Goal: Task Accomplishment & Management: Use online tool/utility

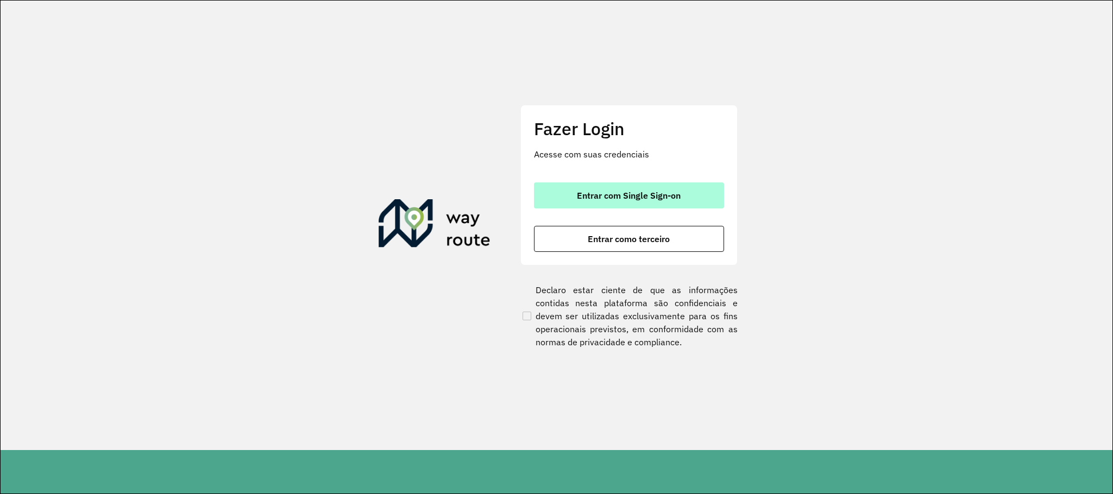
click at [587, 189] on button "Entrar com Single Sign-on" at bounding box center [629, 195] width 190 height 26
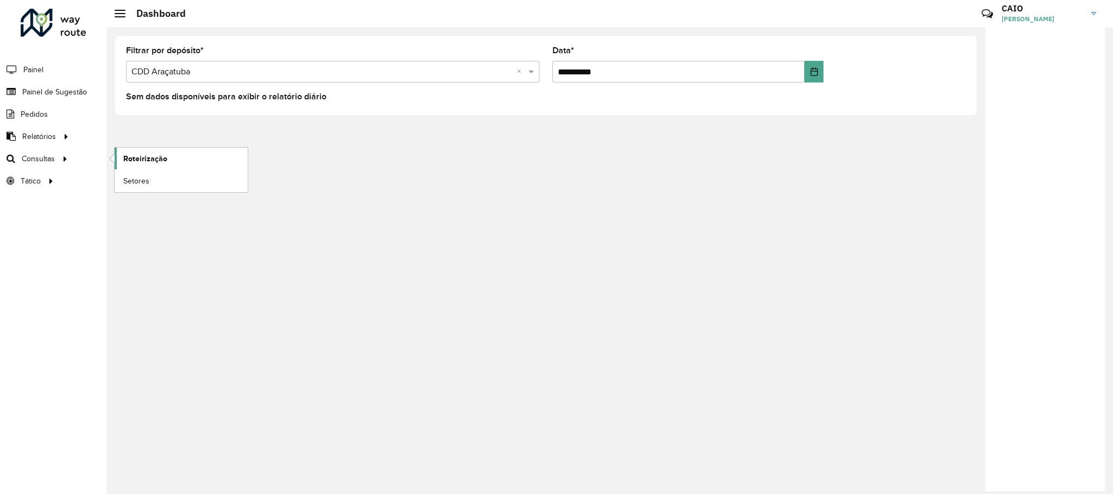
click at [132, 160] on span "Roteirização" at bounding box center [145, 158] width 44 height 11
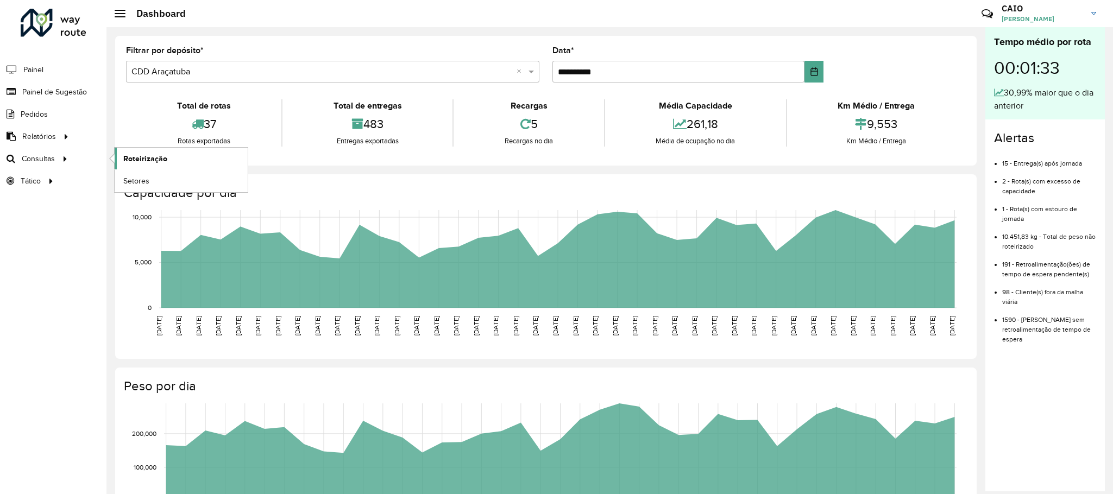
click at [130, 160] on span "Roteirização" at bounding box center [145, 158] width 44 height 11
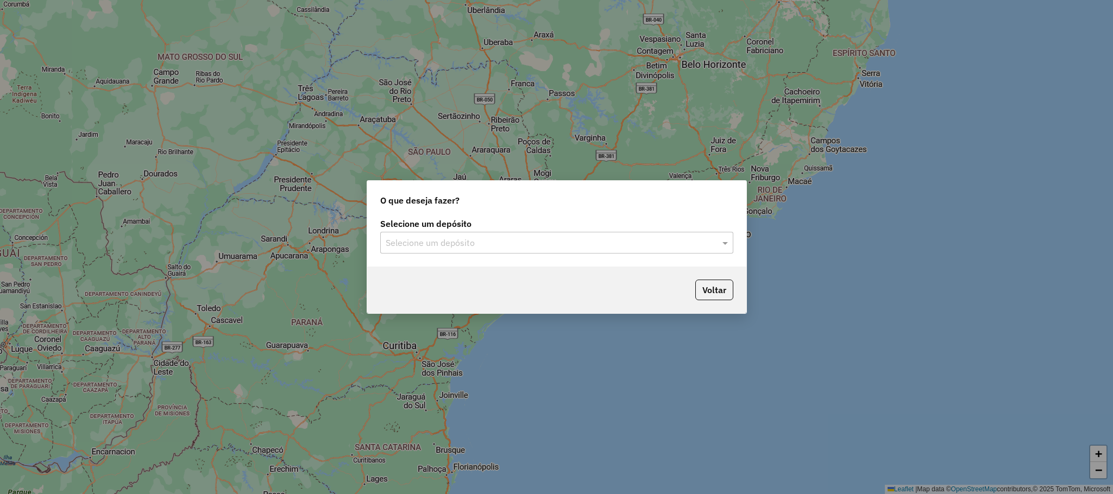
click at [459, 255] on div "Selecione um depósito Selecione um depósito" at bounding box center [556, 241] width 379 height 51
click at [463, 238] on input "text" at bounding box center [546, 243] width 320 height 13
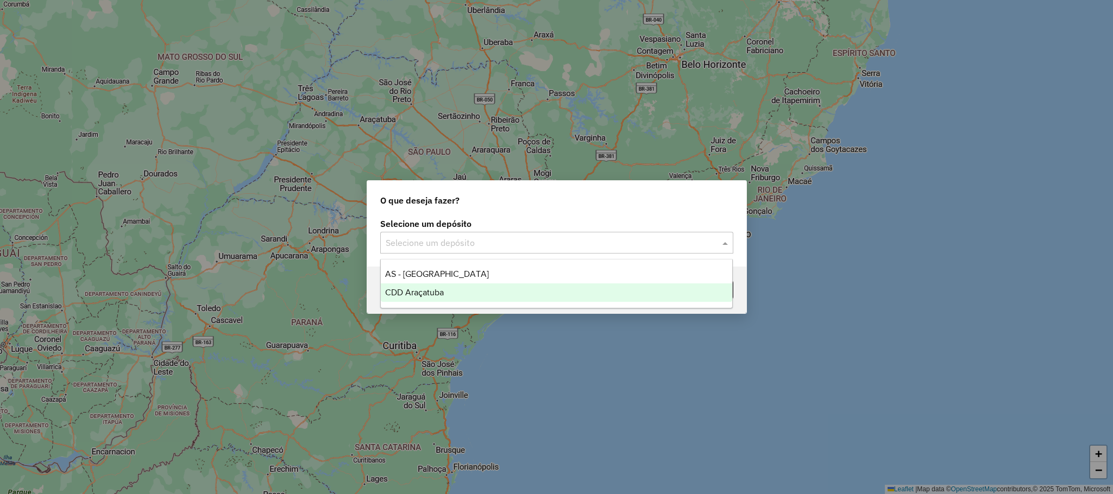
click at [437, 287] on div "CDD Araçatuba" at bounding box center [556, 292] width 351 height 18
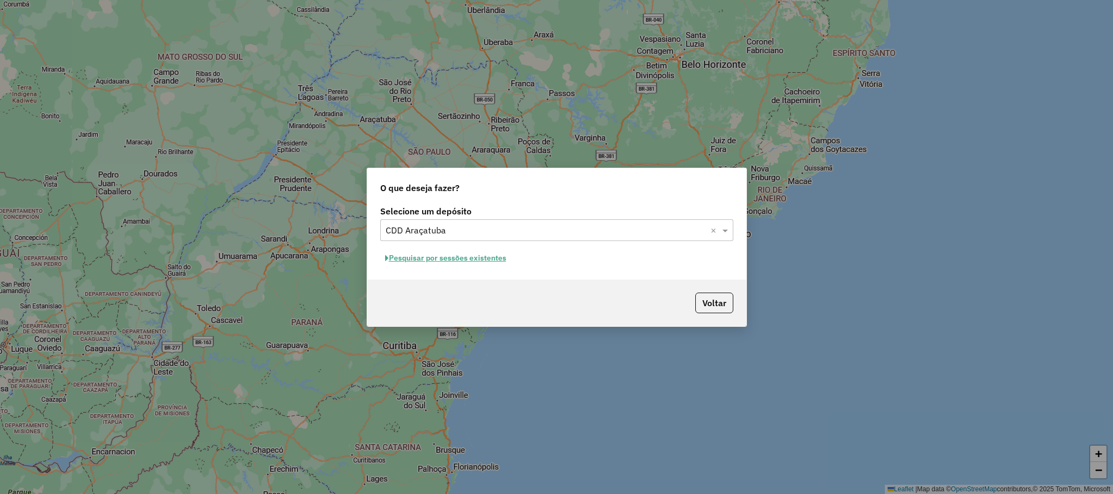
click at [606, 232] on input "text" at bounding box center [546, 230] width 320 height 13
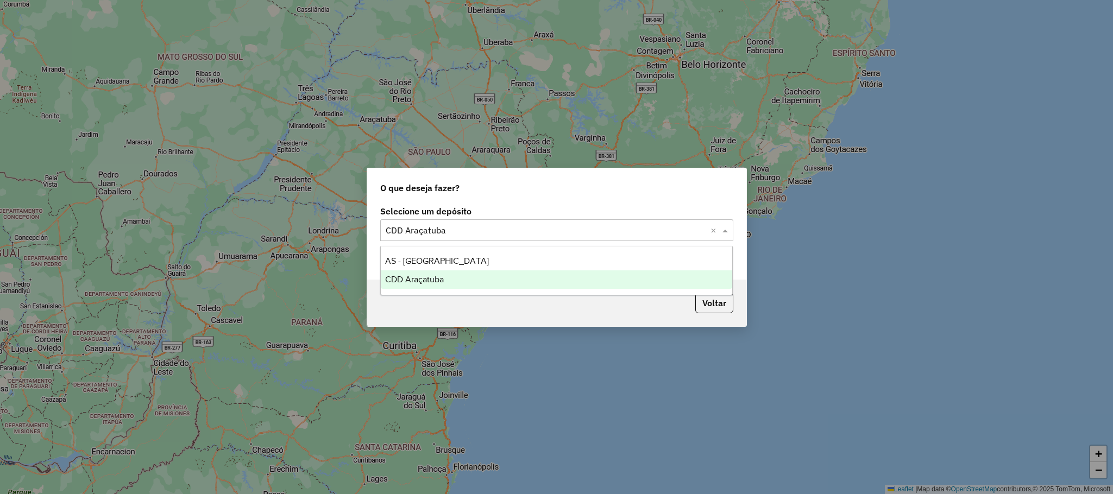
click at [556, 308] on div "Voltar" at bounding box center [556, 303] width 379 height 47
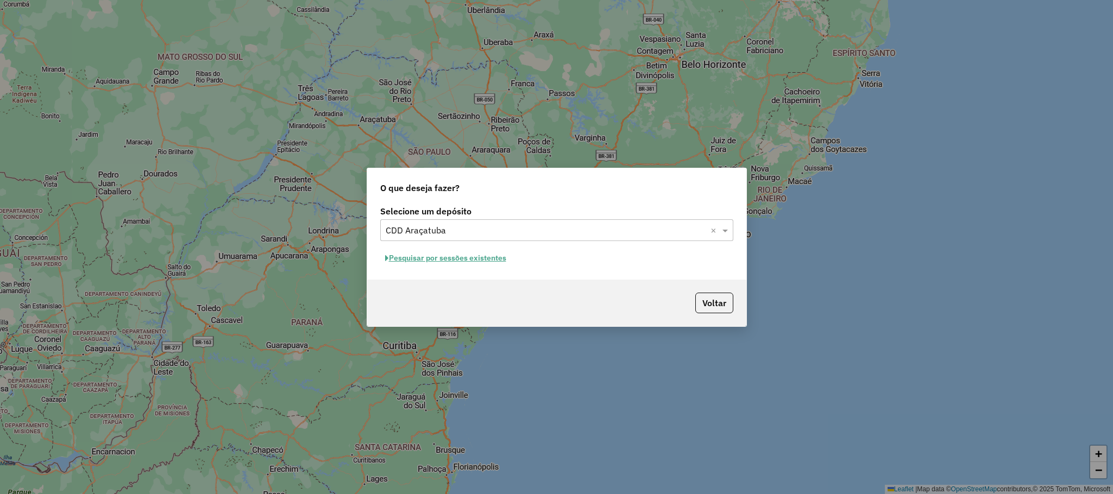
click at [471, 261] on button "Pesquisar por sessões existentes" at bounding box center [445, 258] width 131 height 17
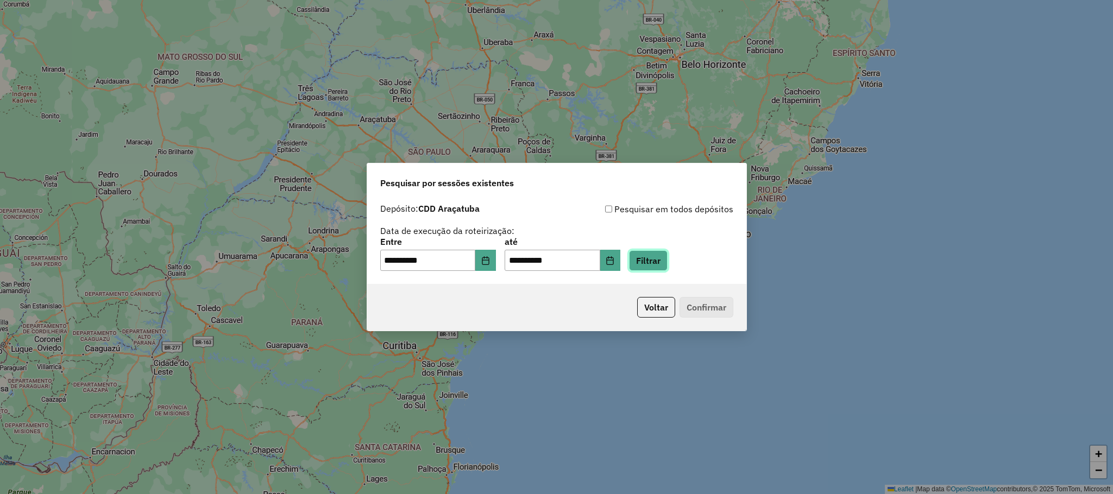
click at [667, 266] on button "Filtrar" at bounding box center [648, 260] width 39 height 21
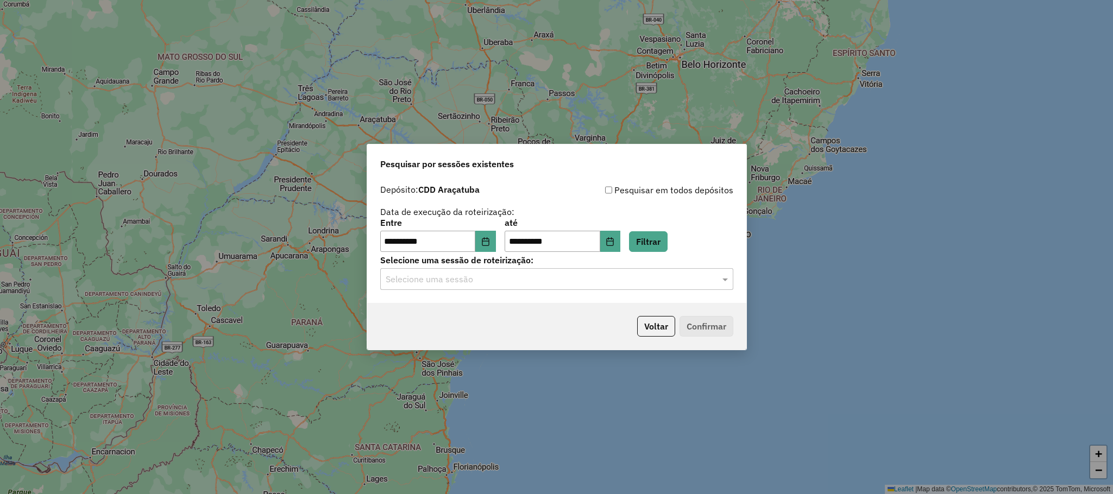
click at [503, 281] on input "text" at bounding box center [546, 279] width 320 height 13
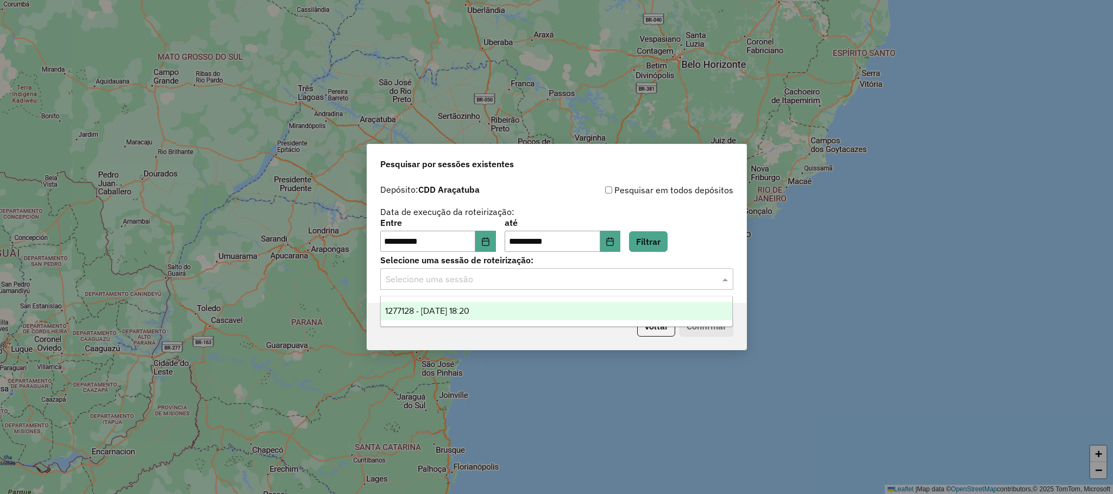
click at [495, 320] on div "1277128 - 17/09/2025 18:20" at bounding box center [556, 311] width 351 height 18
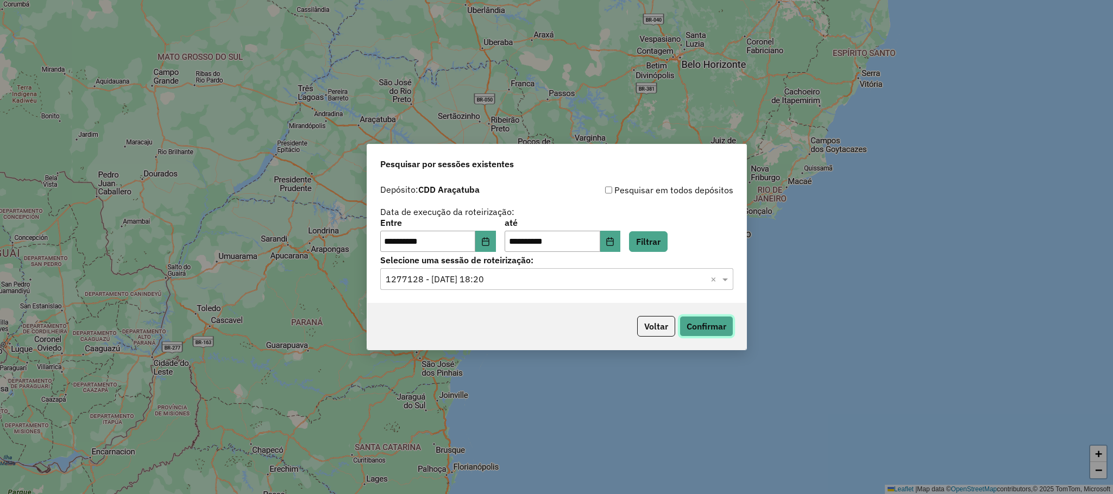
click at [715, 327] on button "Confirmar" at bounding box center [706, 326] width 54 height 21
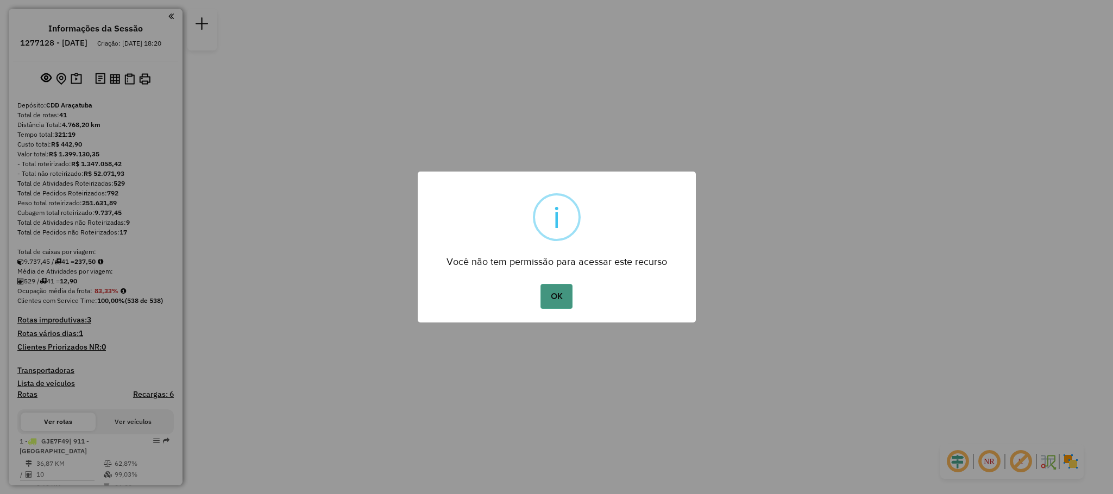
click at [566, 287] on button "OK" at bounding box center [556, 296] width 32 height 25
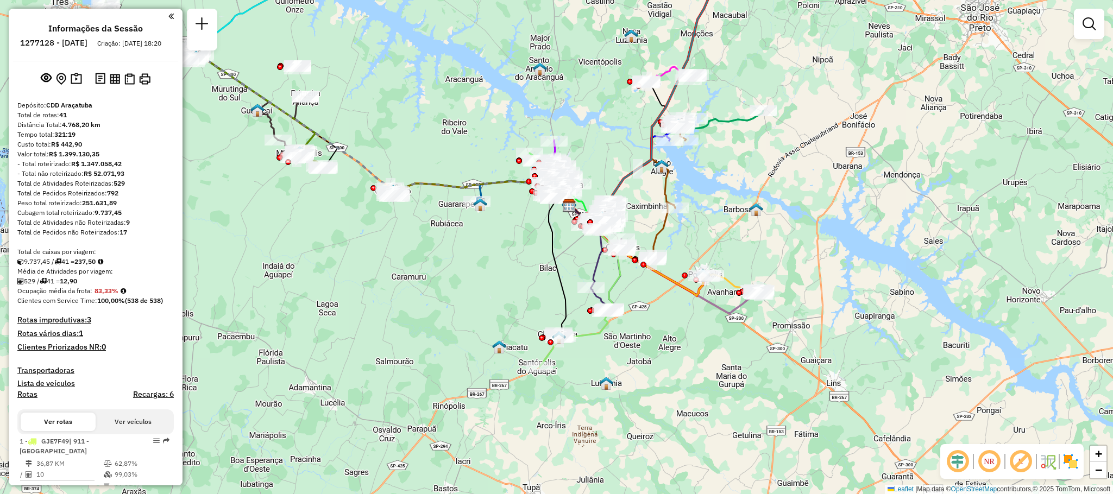
drag, startPoint x: 639, startPoint y: 316, endPoint x: 652, endPoint y: 274, distance: 43.8
click at [652, 274] on icon at bounding box center [636, 251] width 135 height 90
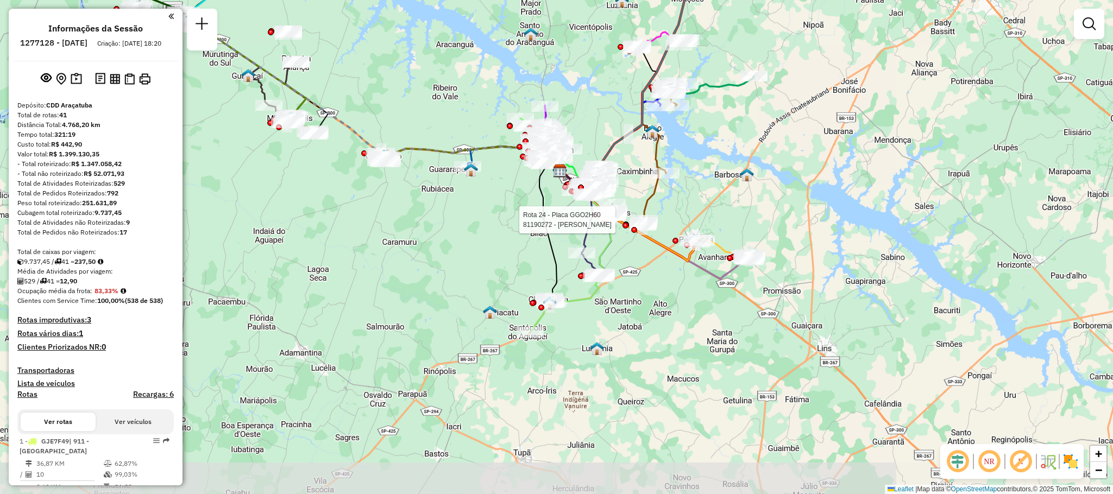
drag, startPoint x: 627, startPoint y: 295, endPoint x: 618, endPoint y: 261, distance: 36.0
click at [618, 261] on div "Rota 24 - Placa GGO2H60 81190272 - [PERSON_NAME] de atendimento Grade de atendi…" at bounding box center [556, 247] width 1113 height 494
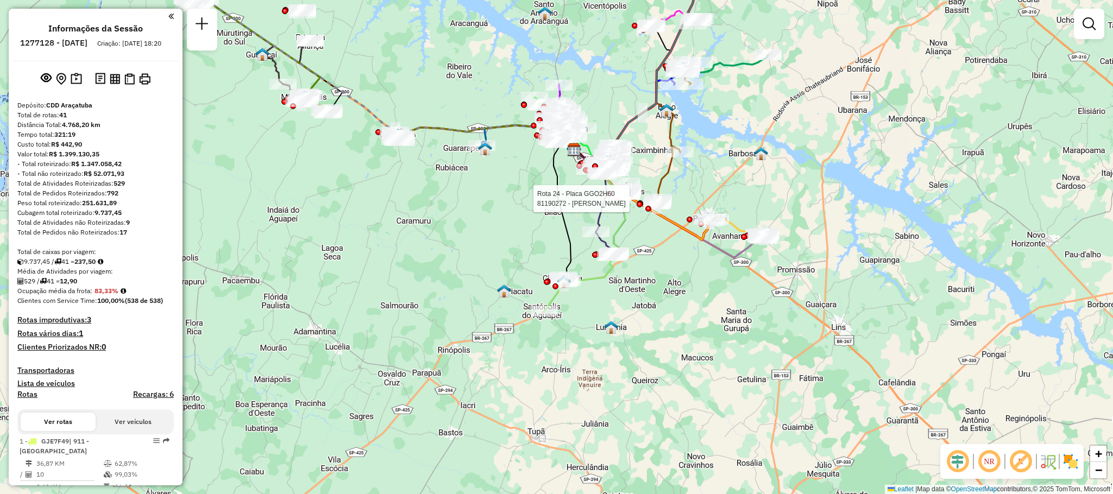
drag, startPoint x: 567, startPoint y: 323, endPoint x: 582, endPoint y: 300, distance: 27.1
click at [582, 300] on div "Rota 24 - Placa GGO2H60 81190272 - [PERSON_NAME] de atendimento Grade de atendi…" at bounding box center [556, 247] width 1113 height 494
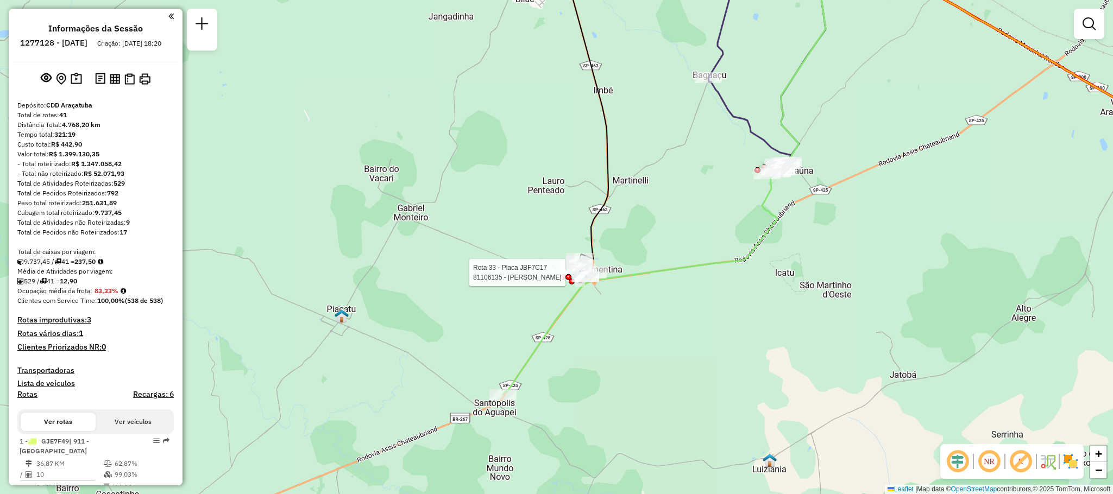
select select "**********"
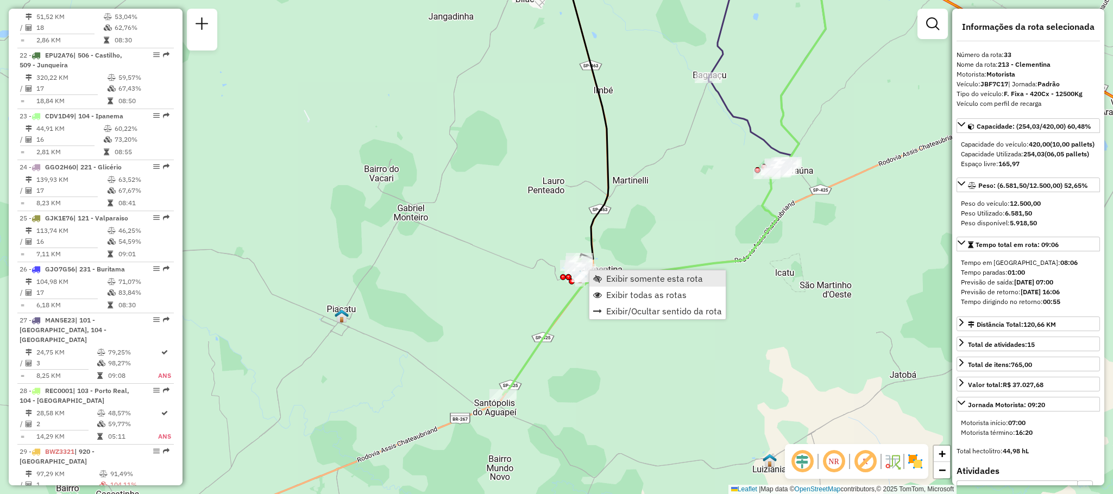
scroll to position [2291, 0]
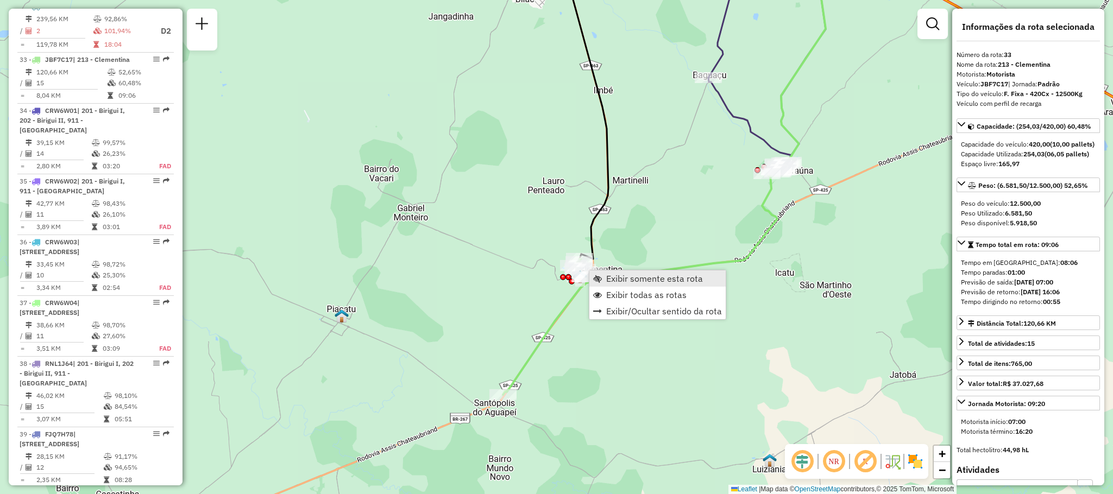
click at [683, 282] on span "Exibir somente esta rota" at bounding box center [654, 278] width 97 height 9
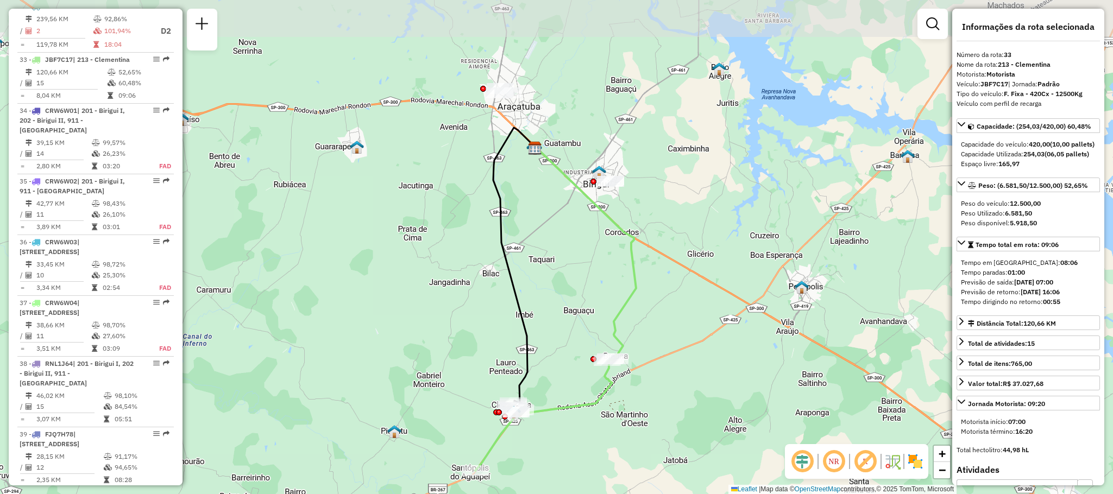
drag, startPoint x: 522, startPoint y: 291, endPoint x: 521, endPoint y: 342, distance: 51.6
click at [521, 342] on icon at bounding box center [514, 266] width 42 height 276
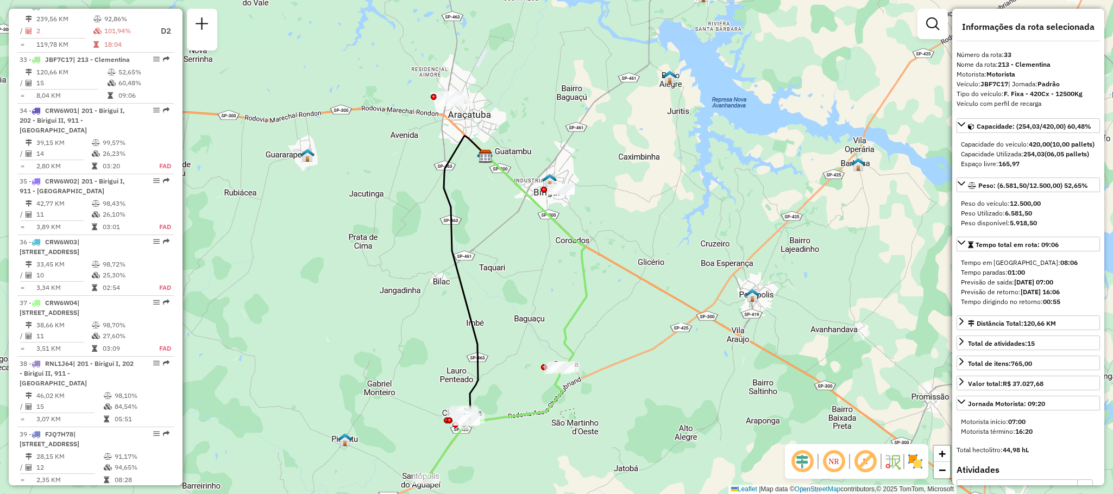
drag, startPoint x: 456, startPoint y: 414, endPoint x: 399, endPoint y: 419, distance: 57.3
click at [399, 419] on div "Janela de atendimento Grade de atendimento Capacidade Transportadoras Veículos …" at bounding box center [556, 247] width 1113 height 494
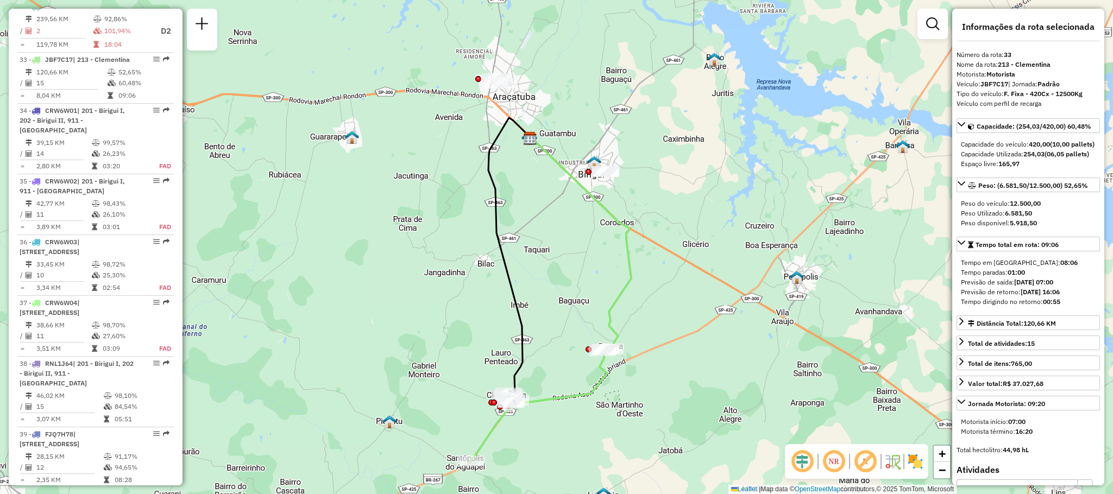
drag, startPoint x: 419, startPoint y: 298, endPoint x: 471, endPoint y: 282, distance: 55.1
click at [471, 282] on div "Janela de atendimento Grade de atendimento Capacidade Transportadoras Veículos …" at bounding box center [556, 247] width 1113 height 494
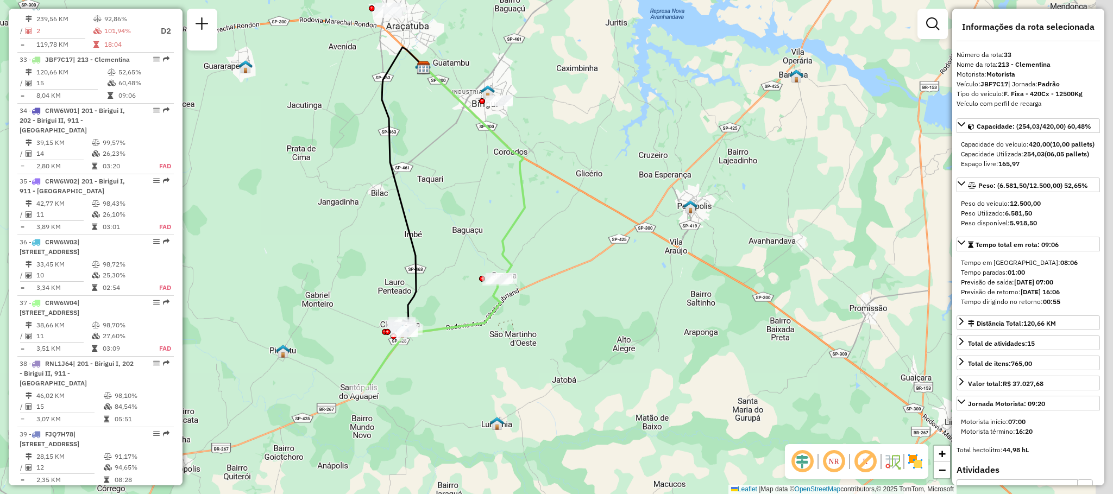
drag, startPoint x: 478, startPoint y: 392, endPoint x: 375, endPoint y: 323, distance: 124.1
click at [375, 323] on div "Janela de atendimento Grade de atendimento Capacidade Transportadoras Veículos …" at bounding box center [556, 247] width 1113 height 494
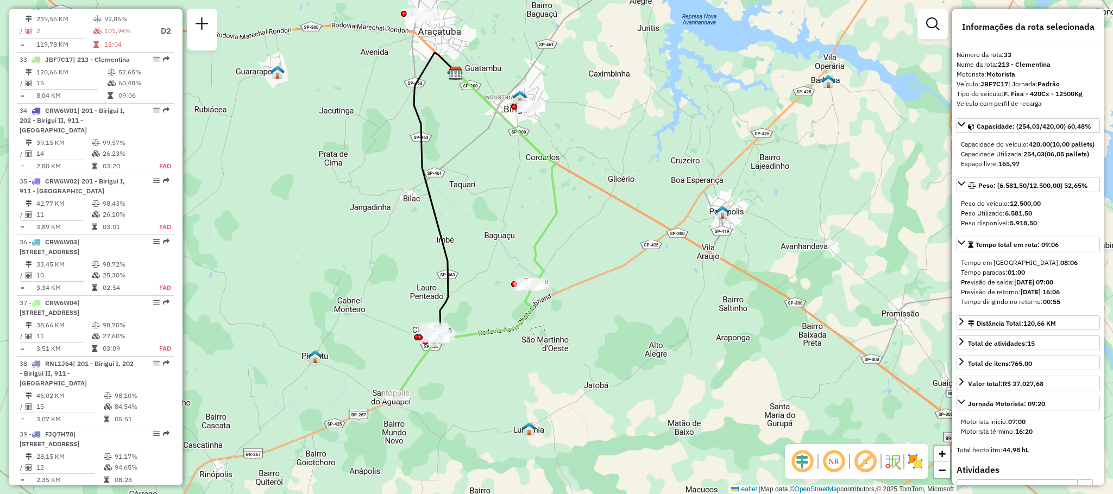
drag, startPoint x: 299, startPoint y: 230, endPoint x: 331, endPoint y: 235, distance: 32.5
click at [331, 235] on div "Janela de atendimento Grade de atendimento Capacidade Transportadoras Veículos …" at bounding box center [556, 247] width 1113 height 494
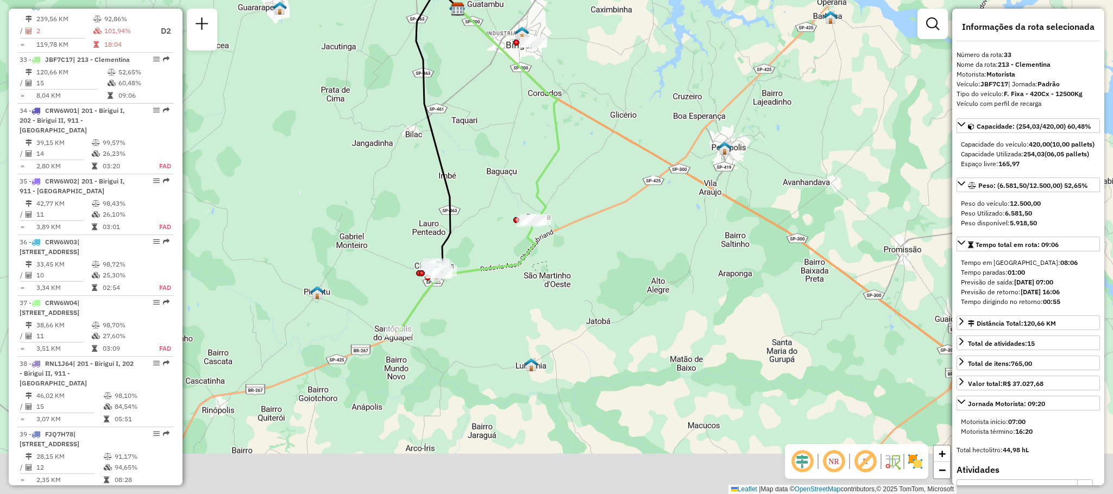
drag, startPoint x: 371, startPoint y: 328, endPoint x: 374, endPoint y: 264, distance: 64.1
click at [374, 264] on div "Janela de atendimento Grade de atendimento Capacidade Transportadoras Veículos …" at bounding box center [556, 247] width 1113 height 494
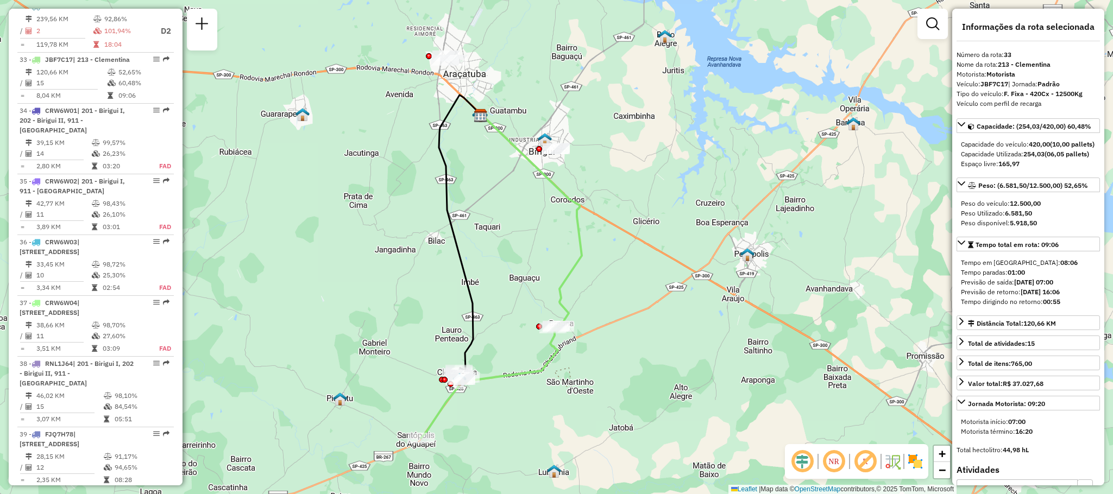
drag, startPoint x: 396, startPoint y: 121, endPoint x: 421, endPoint y: 234, distance: 115.6
click at [421, 234] on div "Janela de atendimento Grade de atendimento Capacidade Transportadoras Veículos …" at bounding box center [556, 247] width 1113 height 494
